Goal: Information Seeking & Learning: Learn about a topic

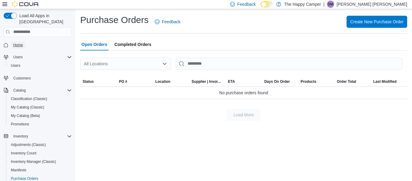
click at [20, 42] on span "Home" at bounding box center [18, 44] width 10 height 5
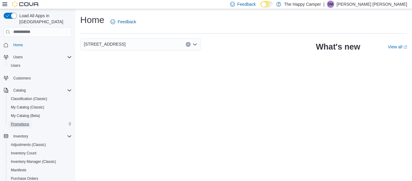
click at [28, 120] on span "Promotions" at bounding box center [20, 123] width 18 height 7
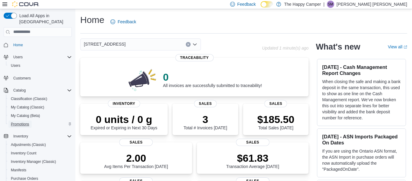
click at [21, 121] on span "Promotions" at bounding box center [20, 123] width 18 height 5
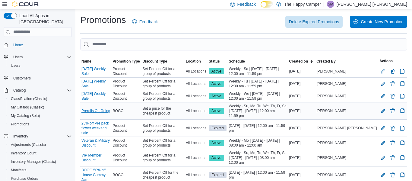
click at [102, 110] on link "Prerolls On Going" at bounding box center [95, 110] width 29 height 5
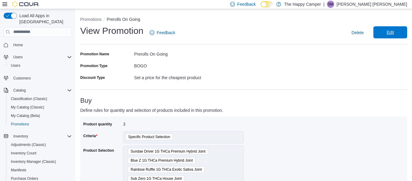
click at [382, 32] on span "Edit" at bounding box center [390, 32] width 27 height 12
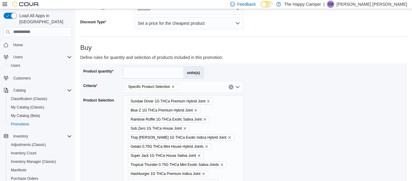
scroll to position [61, 0]
click at [231, 88] on icon "Clear input" at bounding box center [231, 87] width 2 height 2
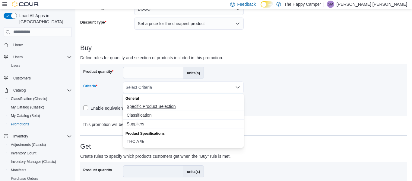
click at [170, 106] on span "Specific Product Selection" at bounding box center [183, 106] width 113 height 6
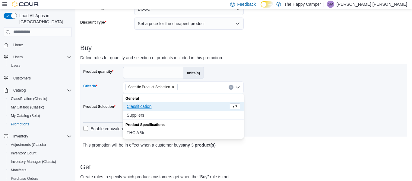
click at [317, 100] on div "Product quantity * units(s) Criteria Specific Product Selection Combo box. Sele…" at bounding box center [243, 100] width 321 height 67
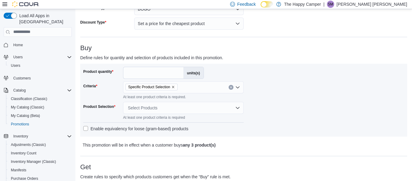
click at [223, 107] on div "Select Products" at bounding box center [183, 108] width 121 height 12
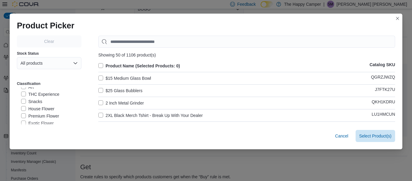
scroll to position [115, 0]
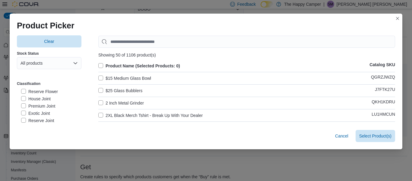
click at [23, 98] on label "House Joint" at bounding box center [36, 98] width 30 height 7
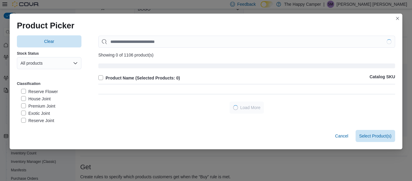
click at [23, 109] on label "Premium Joint" at bounding box center [38, 105] width 34 height 7
click at [23, 114] on label "Exotic Joint" at bounding box center [35, 112] width 29 height 7
click at [23, 121] on label "Reserve Joint" at bounding box center [37, 120] width 33 height 7
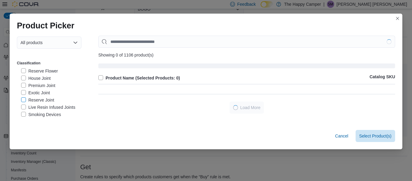
scroll to position [22, 0]
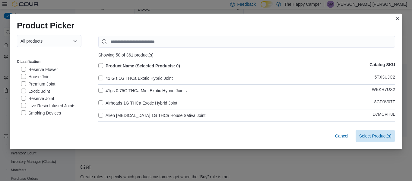
click at [24, 106] on label "Live Resin Infused Joints" at bounding box center [48, 105] width 54 height 7
click at [100, 65] on label "Product Name (Selected Products: 0)" at bounding box center [139, 65] width 82 height 7
click at [100, 65] on label "Product Name (Selected Products: 365)" at bounding box center [141, 65] width 86 height 7
click at [100, 65] on label "Product Name (Selected Products: 0)" at bounding box center [139, 65] width 82 height 7
click at [373, 140] on span "Select 365 Product(s)" at bounding box center [371, 135] width 41 height 12
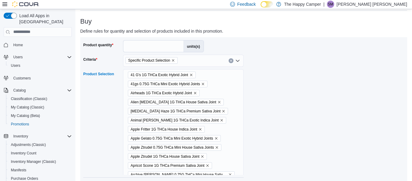
scroll to position [432, 0]
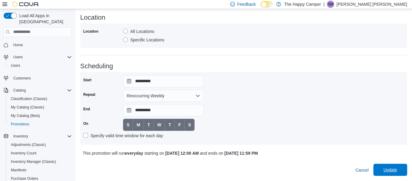
click at [387, 170] on span "Update" at bounding box center [390, 169] width 14 height 6
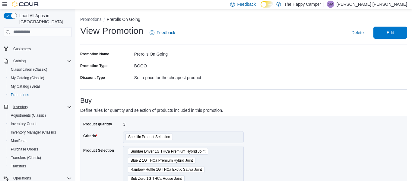
scroll to position [30, 0]
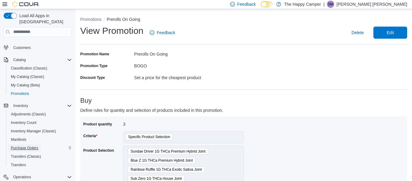
click at [24, 145] on span "Purchase Orders" at bounding box center [24, 147] width 27 height 5
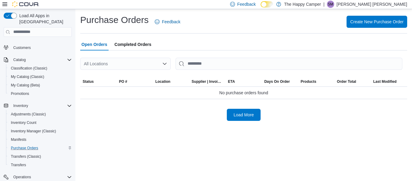
click at [139, 47] on span "Completed Orders" at bounding box center [133, 44] width 37 height 12
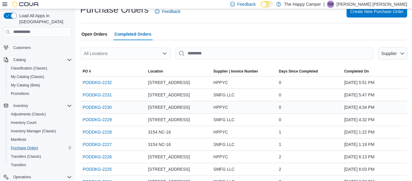
scroll to position [12, 0]
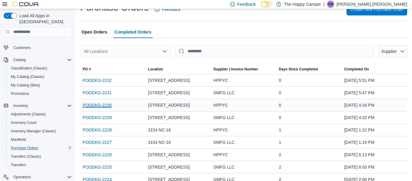
click at [104, 106] on link "PODDKG-2230" at bounding box center [97, 104] width 29 height 7
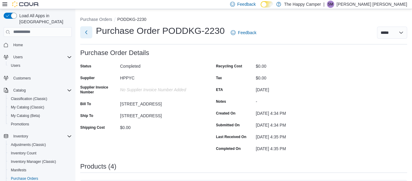
click at [85, 30] on button "Next" at bounding box center [86, 32] width 12 height 12
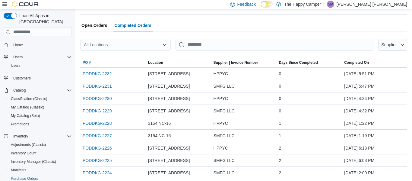
scroll to position [21, 0]
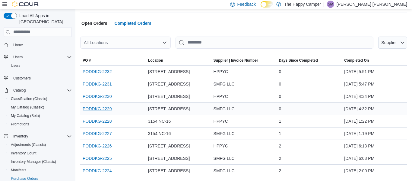
click at [105, 109] on link "PODDKG-2229" at bounding box center [97, 108] width 29 height 7
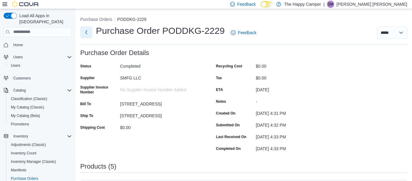
click at [85, 34] on button "Next" at bounding box center [86, 32] width 12 height 12
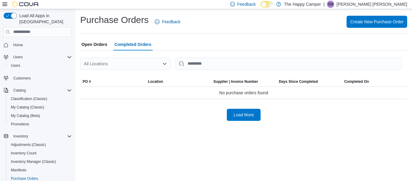
click at [33, 41] on span "Home" at bounding box center [41, 45] width 61 height 8
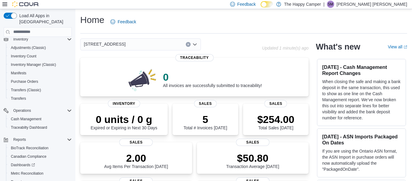
scroll to position [120, 0]
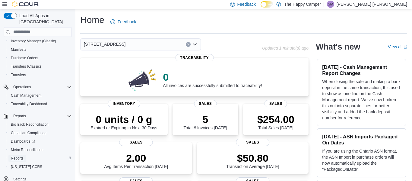
click at [17, 156] on span "Reports" at bounding box center [17, 158] width 13 height 5
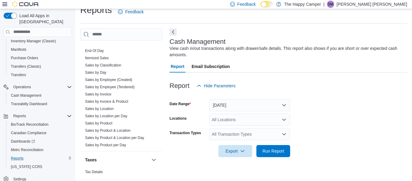
scroll to position [402, 0]
click at [121, 131] on link "Sales by Product & Location" at bounding box center [108, 130] width 46 height 4
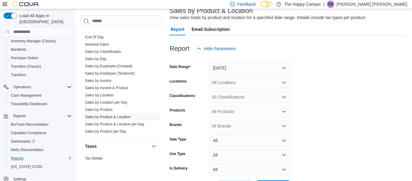
scroll to position [45, 0]
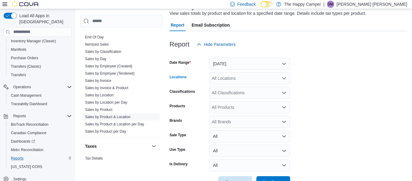
click at [277, 78] on div "All Locations" at bounding box center [249, 78] width 81 height 12
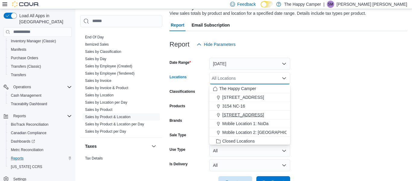
click at [256, 114] on div "[STREET_ADDRESS]" at bounding box center [250, 115] width 74 height 6
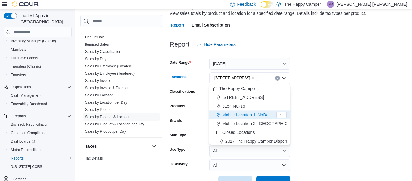
click at [320, 100] on form "Date Range Yesterday Locations 321 East Blvd - C Combo box. Selected. 321 East …" at bounding box center [288, 118] width 238 height 137
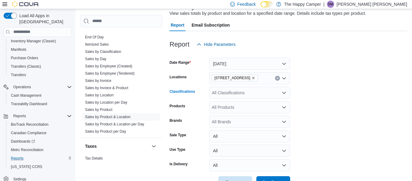
click at [243, 91] on div "All Classifications" at bounding box center [249, 93] width 81 height 12
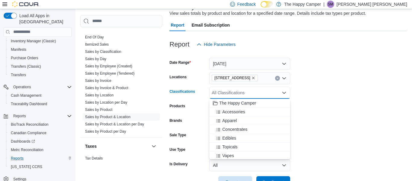
click at [334, 83] on form "Date Range Yesterday Locations 321 East Blvd - C Classifications All Classifica…" at bounding box center [288, 118] width 238 height 137
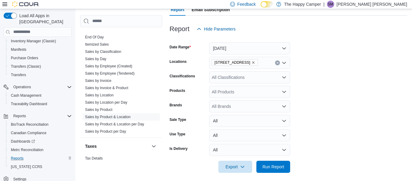
scroll to position [64, 0]
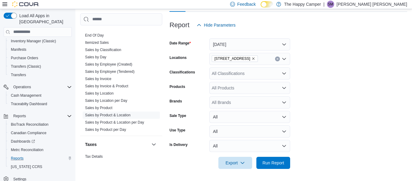
click at [278, 85] on div "All Products" at bounding box center [249, 88] width 81 height 12
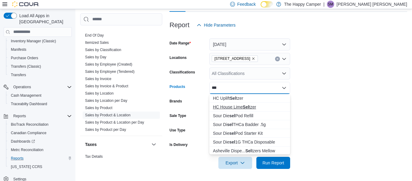
type input "***"
click at [263, 105] on div "HC House Lime Sel tzer" at bounding box center [250, 107] width 74 height 6
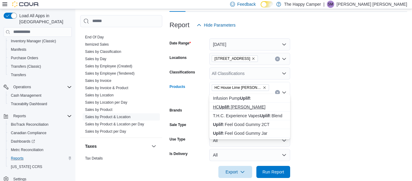
type input "*****"
click at [268, 104] on div "HC Uplif t Seltzer" at bounding box center [250, 107] width 74 height 6
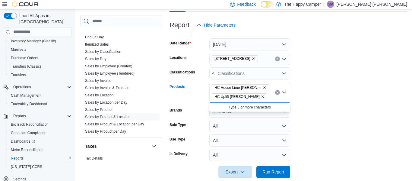
click at [347, 124] on form "Date Range Yesterday Locations 321 East Blvd - C Classifications All Classifica…" at bounding box center [288, 104] width 238 height 146
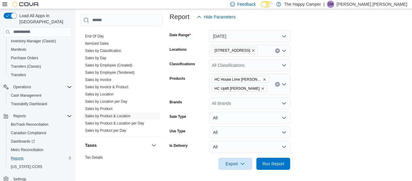
scroll to position [73, 0]
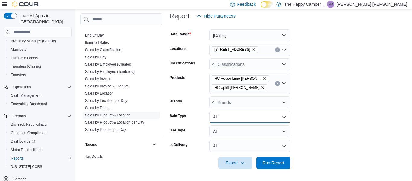
click at [276, 118] on button "All" at bounding box center [249, 117] width 81 height 12
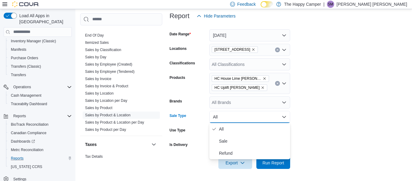
click at [276, 118] on button "All" at bounding box center [249, 117] width 81 height 12
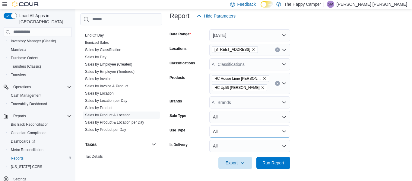
click at [281, 131] on button "All" at bounding box center [249, 131] width 81 height 12
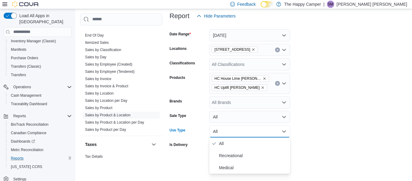
click at [281, 131] on button "All" at bounding box center [249, 131] width 81 height 12
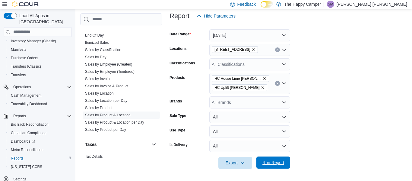
click at [272, 160] on span "Run Report" at bounding box center [273, 162] width 22 height 6
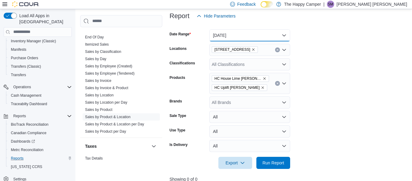
click at [269, 36] on button "Yesterday" at bounding box center [249, 35] width 81 height 12
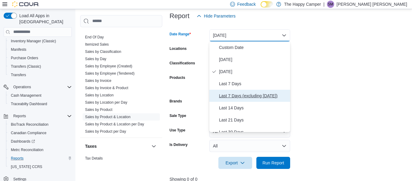
click at [255, 95] on span "Last 7 Days (excluding today)" at bounding box center [253, 95] width 69 height 7
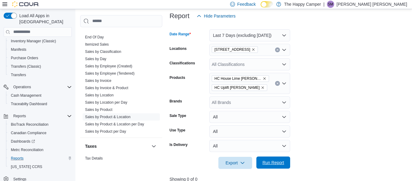
click at [273, 162] on span "Run Report" at bounding box center [273, 162] width 22 height 6
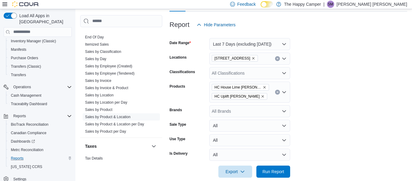
scroll to position [64, 0]
click at [260, 44] on button "Last 7 Days (excluding today)" at bounding box center [249, 44] width 81 height 12
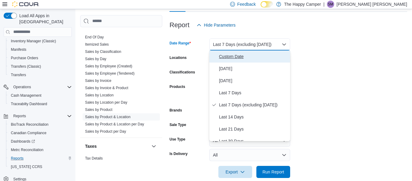
click at [254, 56] on span "Custom Date" at bounding box center [253, 56] width 69 height 7
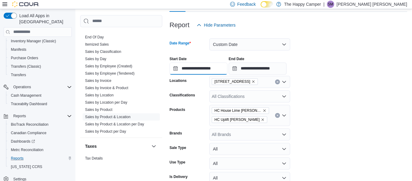
click at [177, 68] on input "**********" at bounding box center [198, 68] width 58 height 12
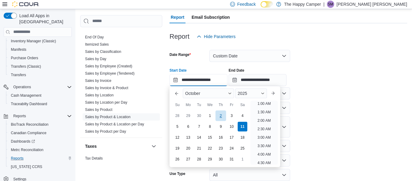
scroll to position [48, 0]
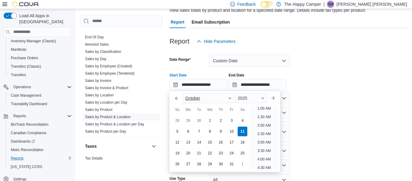
click at [185, 99] on span "October" at bounding box center [192, 98] width 15 height 5
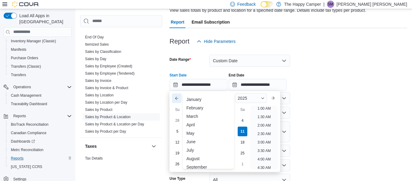
click at [177, 97] on button "Previous Month" at bounding box center [177, 98] width 10 height 10
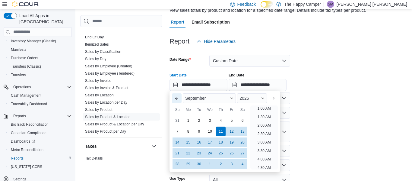
scroll to position [1, 0]
click at [175, 166] on div "28" at bounding box center [177, 163] width 11 height 11
type input "**********"
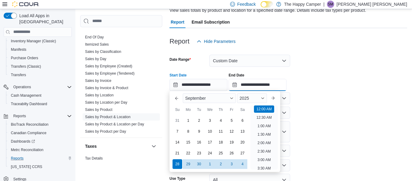
click at [265, 85] on input "**********" at bounding box center [257, 85] width 58 height 12
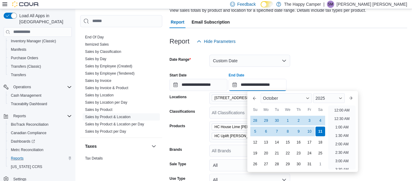
scroll to position [342, 0]
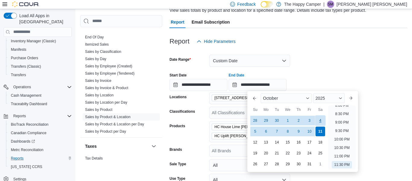
click at [320, 123] on div "4" at bounding box center [320, 120] width 11 height 11
type input "**********"
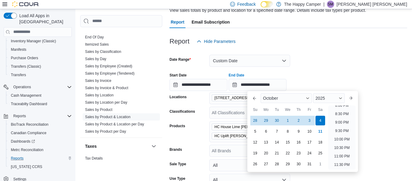
click at [345, 57] on form "**********" at bounding box center [288, 131] width 238 height 169
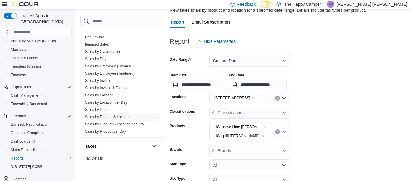
scroll to position [248, 0]
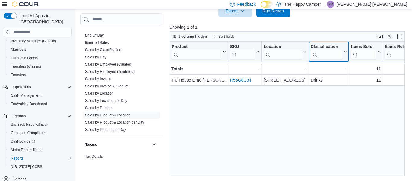
click at [342, 58] on input "search" at bounding box center [326, 55] width 32 height 10
click at [278, 14] on span "Run Report" at bounding box center [273, 11] width 27 height 12
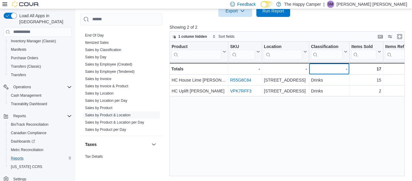
click at [316, 68] on div "-" at bounding box center [329, 68] width 36 height 7
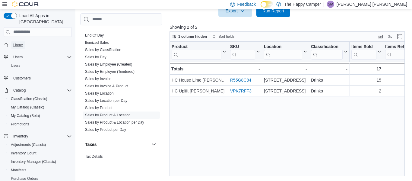
click at [16, 42] on span "Home" at bounding box center [18, 44] width 10 height 7
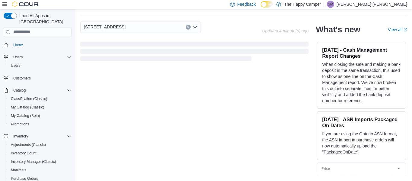
scroll to position [163, 0]
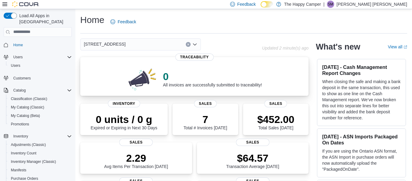
scroll to position [0, 0]
